Goal: Share content

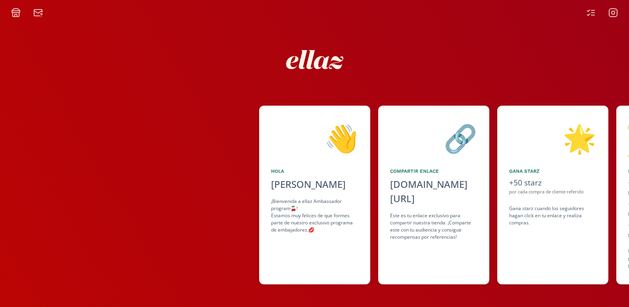
scroll to position [0, 484]
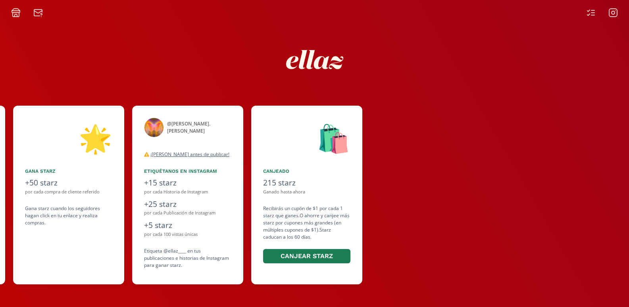
drag, startPoint x: 460, startPoint y: 129, endPoint x: 244, endPoint y: 116, distance: 216.2
click at [244, 116] on div "👋 [PERSON_NAME] ¡Bienvenida a ellaz Ambassador program🍒! Estamos muy felices de…" at bounding box center [314, 195] width 629 height 187
click at [589, 14] on icon at bounding box center [588, 15] width 2 height 2
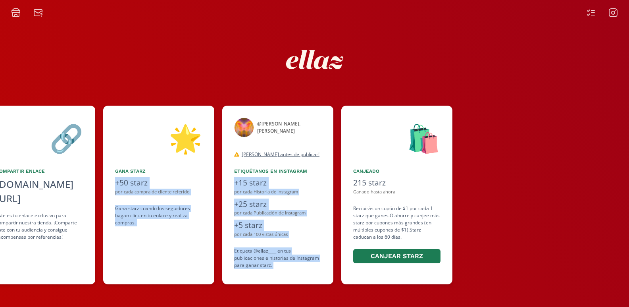
scroll to position [0, 484]
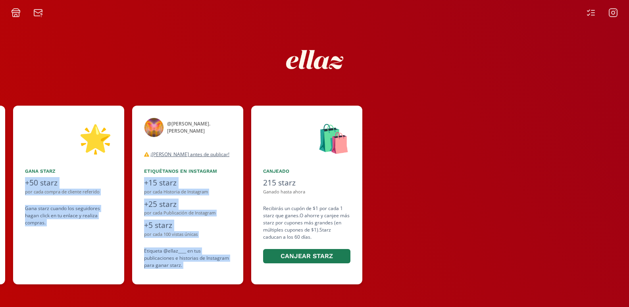
drag, startPoint x: 498, startPoint y: 128, endPoint x: 256, endPoint y: 133, distance: 242.1
click at [256, 133] on div "👋 [PERSON_NAME] ¡Bienvenida a ellaz Ambassador program🍒! Estamos muy felices de…" at bounding box center [314, 195] width 629 height 187
click at [315, 107] on div "🛍️ Canjeado 215 starz Ganado hasta ahora Recibirás un cupón de $1 por cada 1 st…" at bounding box center [306, 195] width 111 height 179
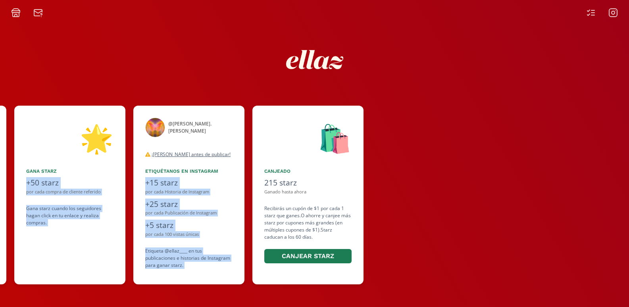
click at [280, 124] on div "🛍️" at bounding box center [307, 137] width 87 height 40
click at [174, 138] on div "desconectado" at bounding box center [188, 142] width 87 height 10
click at [173, 228] on div "+5 starz" at bounding box center [188, 225] width 87 height 12
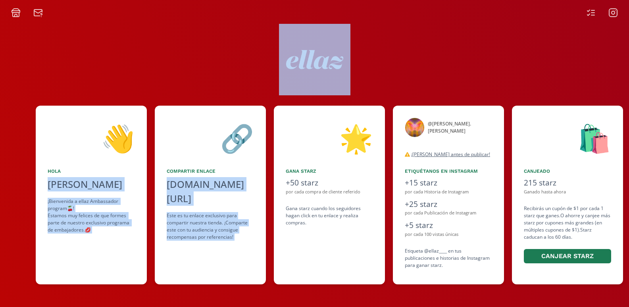
drag, startPoint x: 74, startPoint y: 112, endPoint x: 441, endPoint y: 82, distance: 368.6
click at [385, 92] on div "👋 [PERSON_NAME] ¡Bienvenida a ellaz Ambassador program🍒! Estamos muy felices de…" at bounding box center [314, 162] width 629 height 290
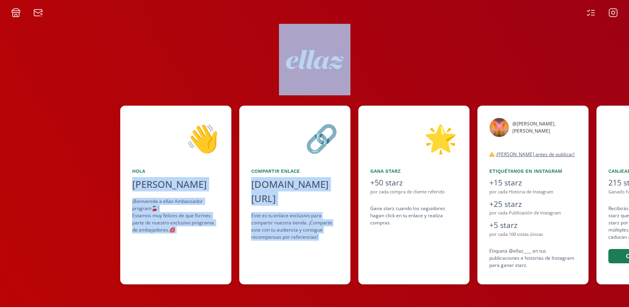
click at [257, 133] on div "🔗" at bounding box center [294, 137] width 87 height 40
copy div "👋 [PERSON_NAME] ¡Bienvenida a ellaz Ambassador program🍒! Estamos muy felices de…"
click at [267, 179] on div "[DOMAIN_NAME][URL]" at bounding box center [294, 191] width 87 height 29
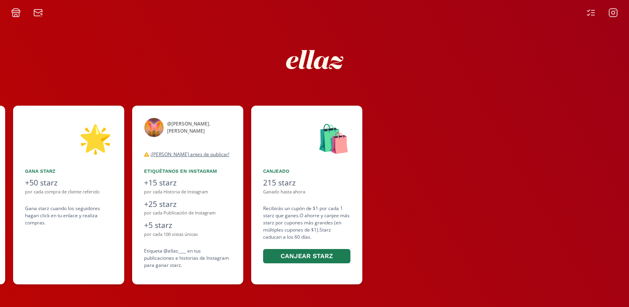
scroll to position [0, 0]
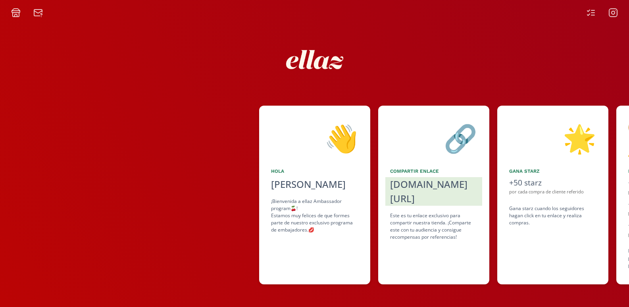
drag, startPoint x: 264, startPoint y: 127, endPoint x: 442, endPoint y: 127, distance: 177.8
click at [442, 127] on div "🔗" at bounding box center [433, 137] width 87 height 40
